Goal: Find contact information: Obtain details needed to contact an individual or organization

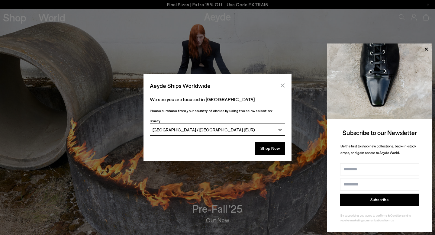
click at [282, 85] on icon "Close" at bounding box center [282, 85] width 5 height 5
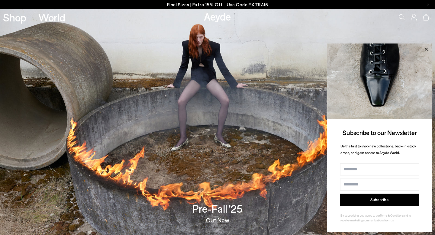
click at [426, 48] on icon at bounding box center [425, 48] width 3 height 3
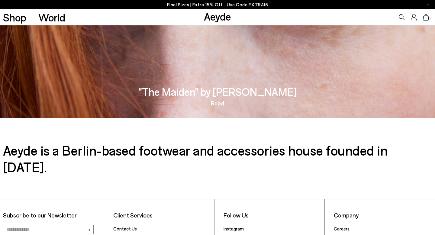
scroll to position [1016, 0]
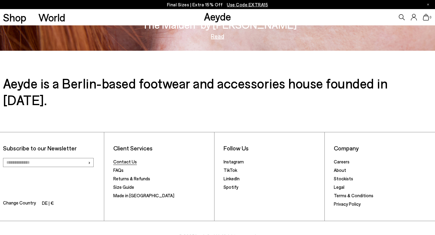
click at [124, 159] on link "Contact Us" at bounding box center [125, 161] width 24 height 5
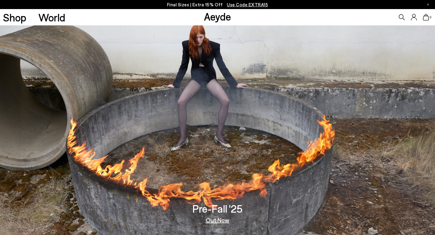
scroll to position [1016, 0]
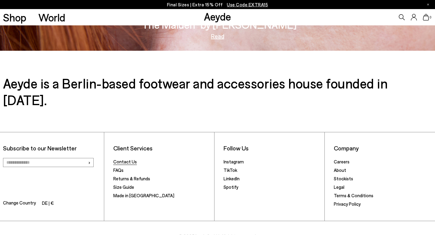
click at [125, 159] on link "Contact Us" at bounding box center [125, 161] width 24 height 5
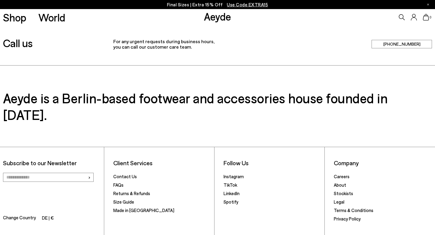
scroll to position [174, 0]
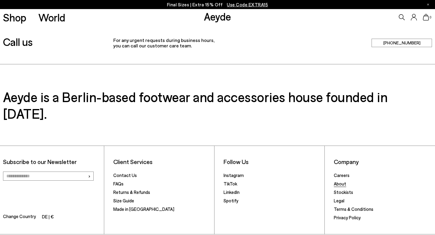
click at [340, 181] on link "About" at bounding box center [340, 183] width 12 height 5
